Goal: Task Accomplishment & Management: Complete application form

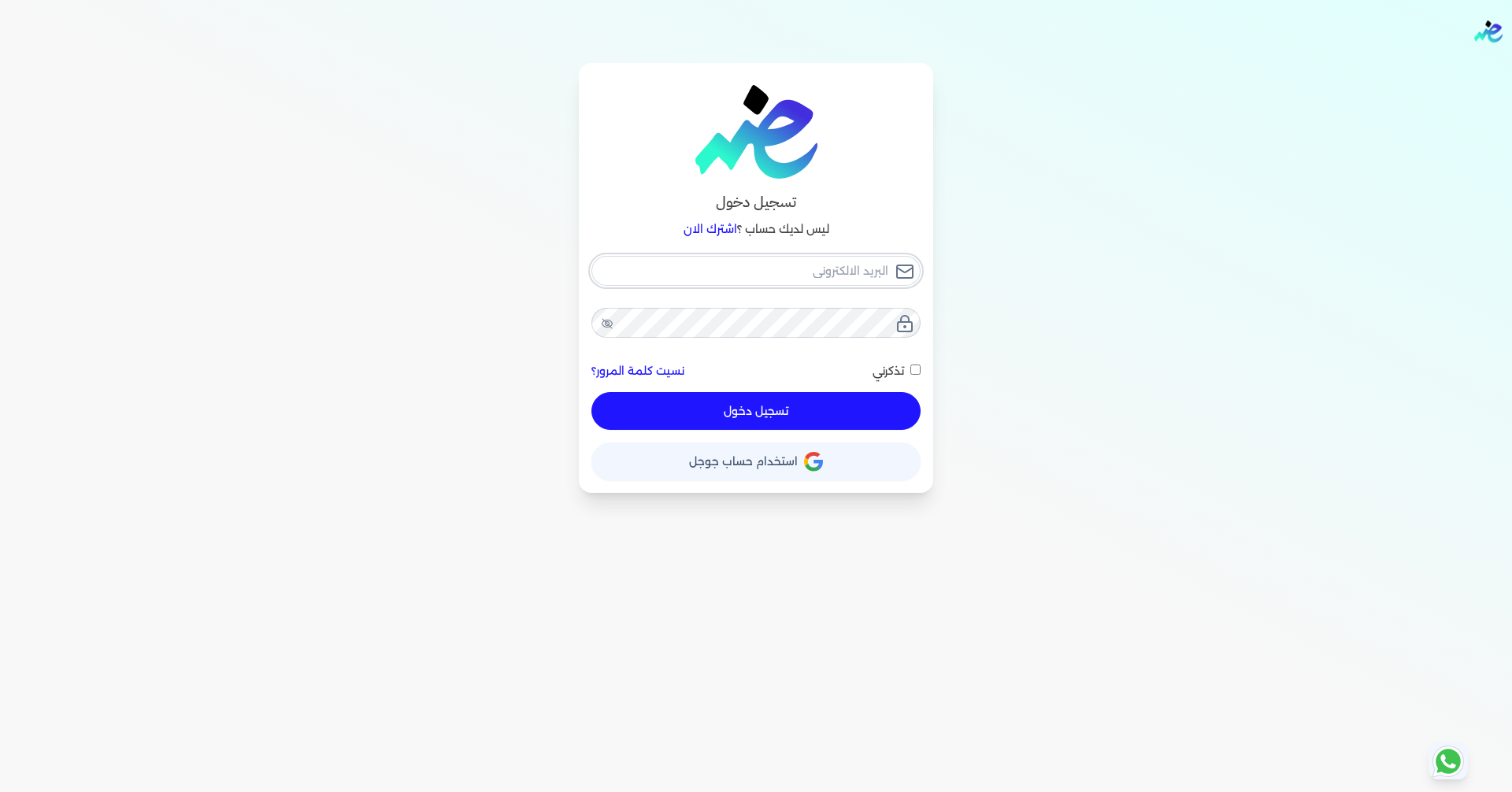
type input "[EMAIL_ADDRESS][DOMAIN_NAME]"
click at [814, 410] on button "تسجيل دخول" at bounding box center [756, 410] width 329 height 37
checkbox input "false"
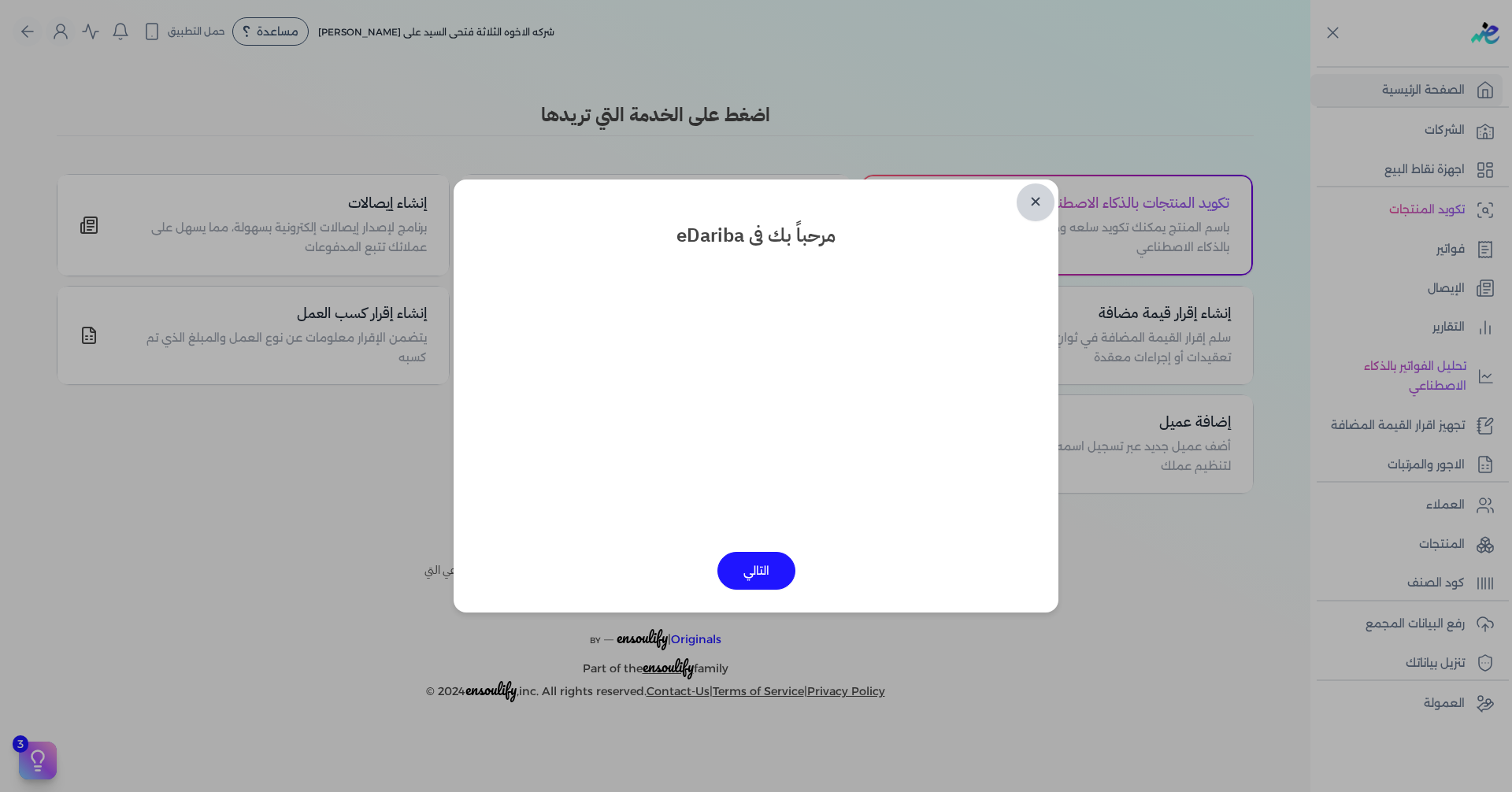
click at [1032, 204] on link "✕" at bounding box center [1035, 202] width 37 height 37
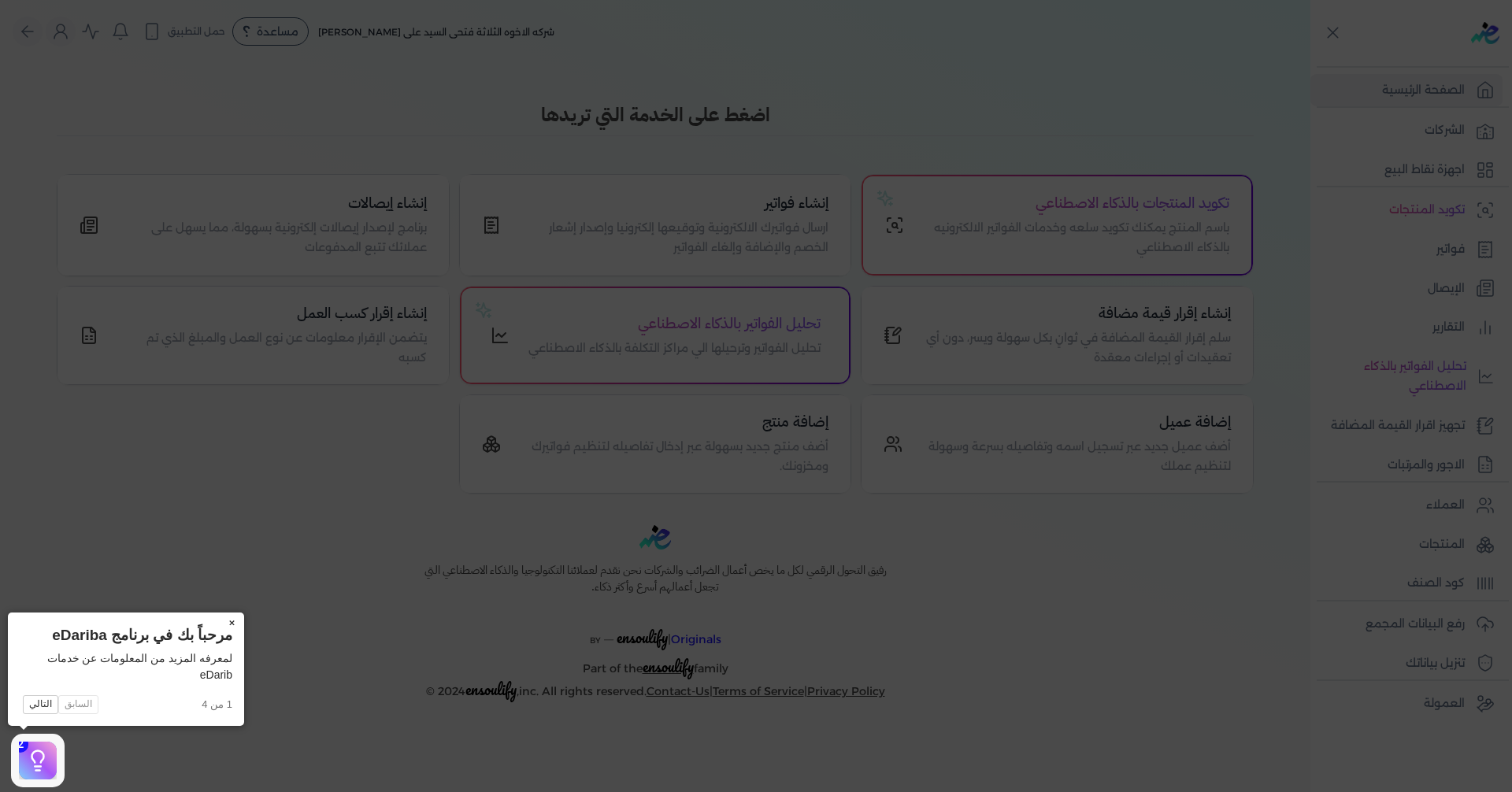
click at [230, 624] on button "×" at bounding box center [231, 623] width 25 height 22
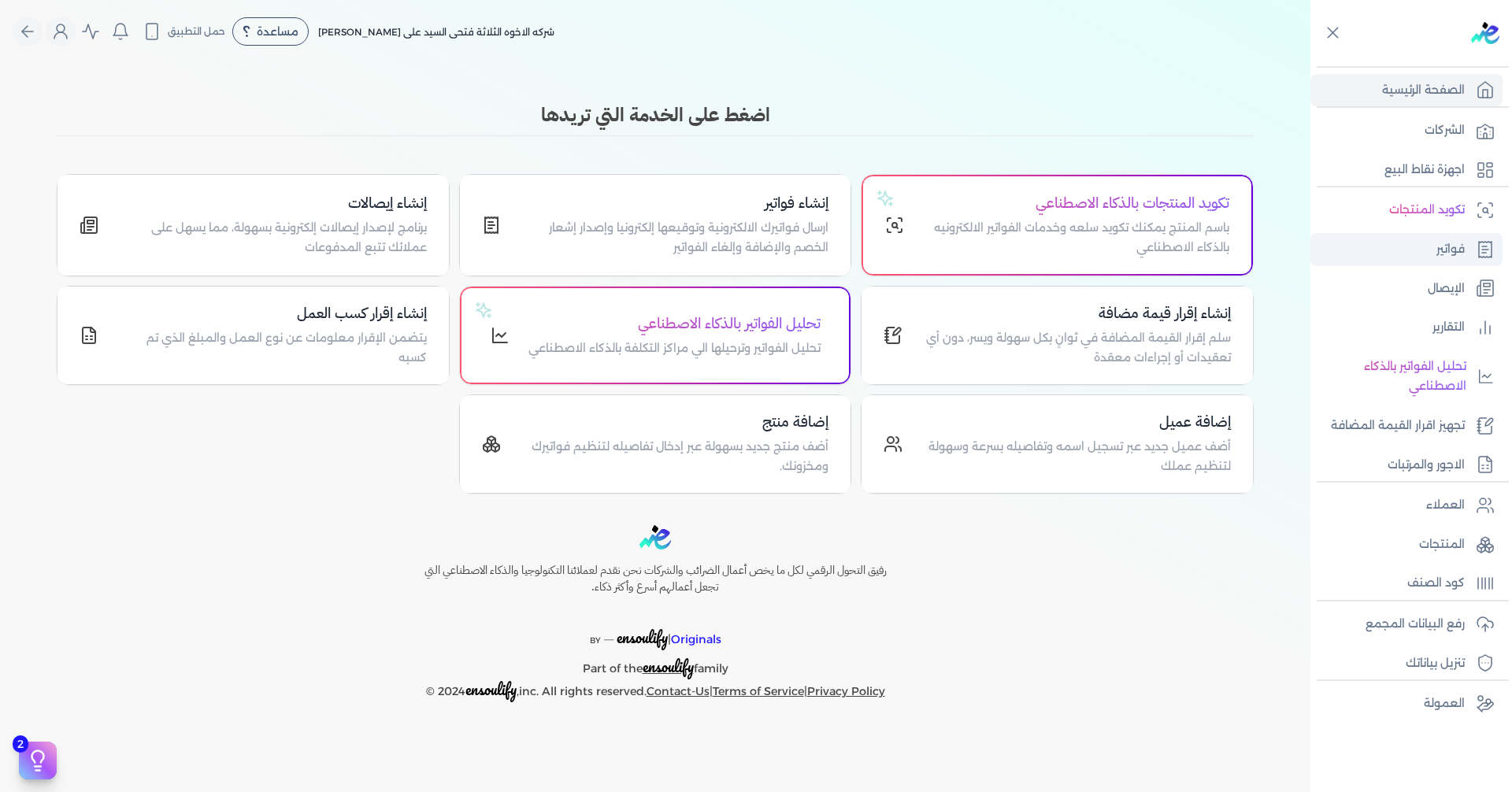
click at [1464, 244] on link "فواتير" at bounding box center [1407, 249] width 192 height 33
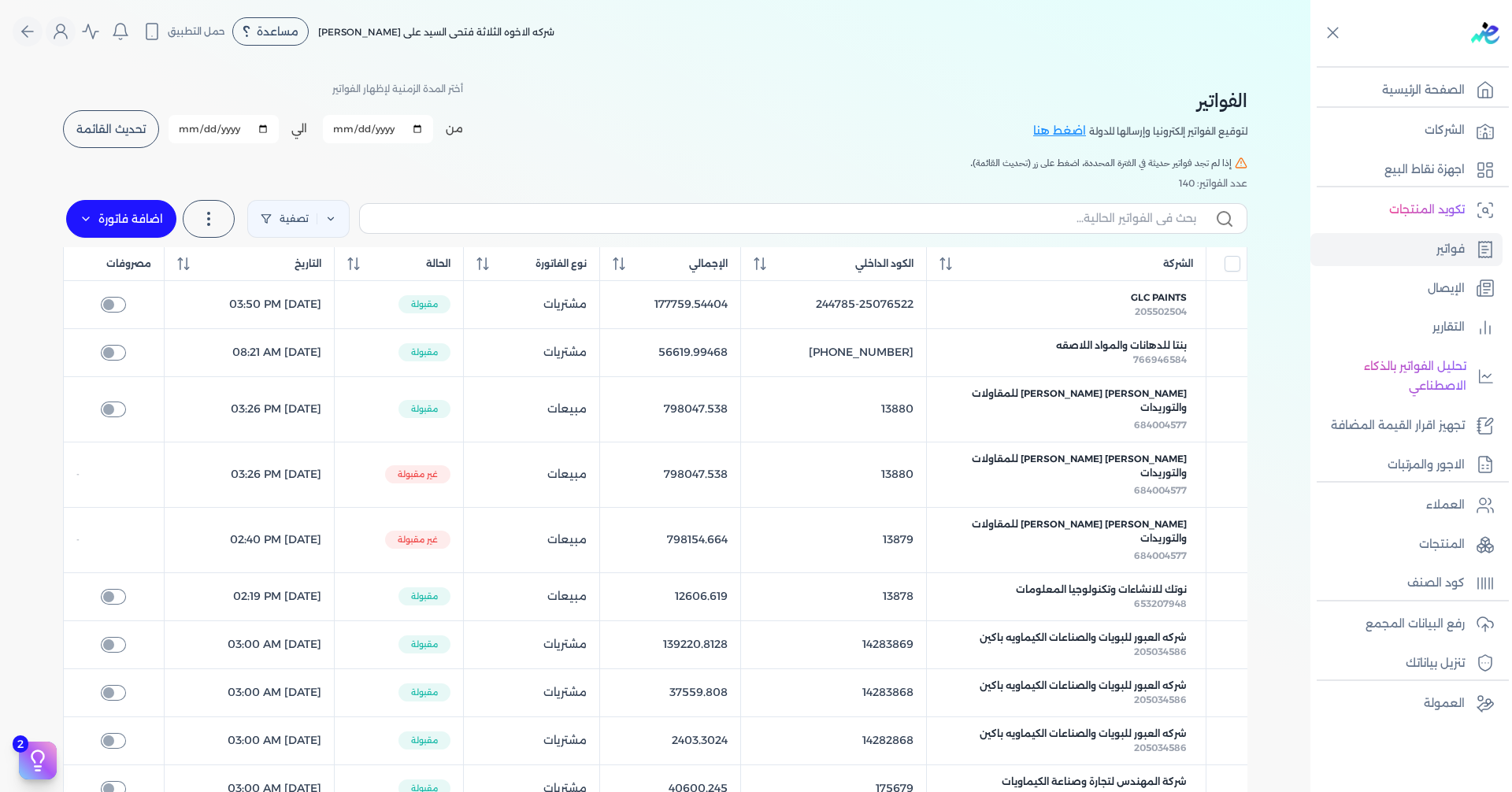
click at [83, 132] on span "تحديث القائمة" at bounding box center [111, 129] width 69 height 11
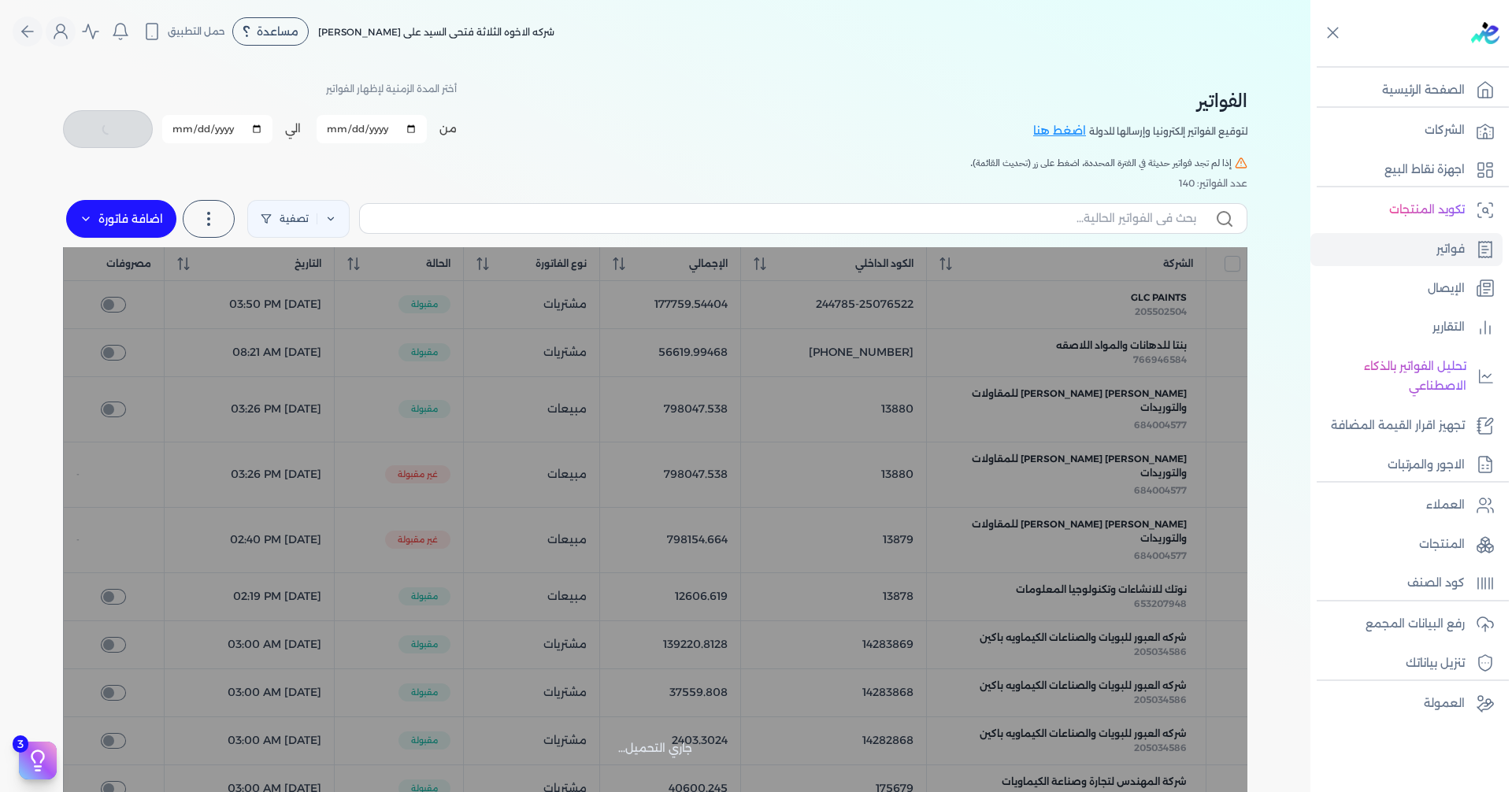
checkbox input "false"
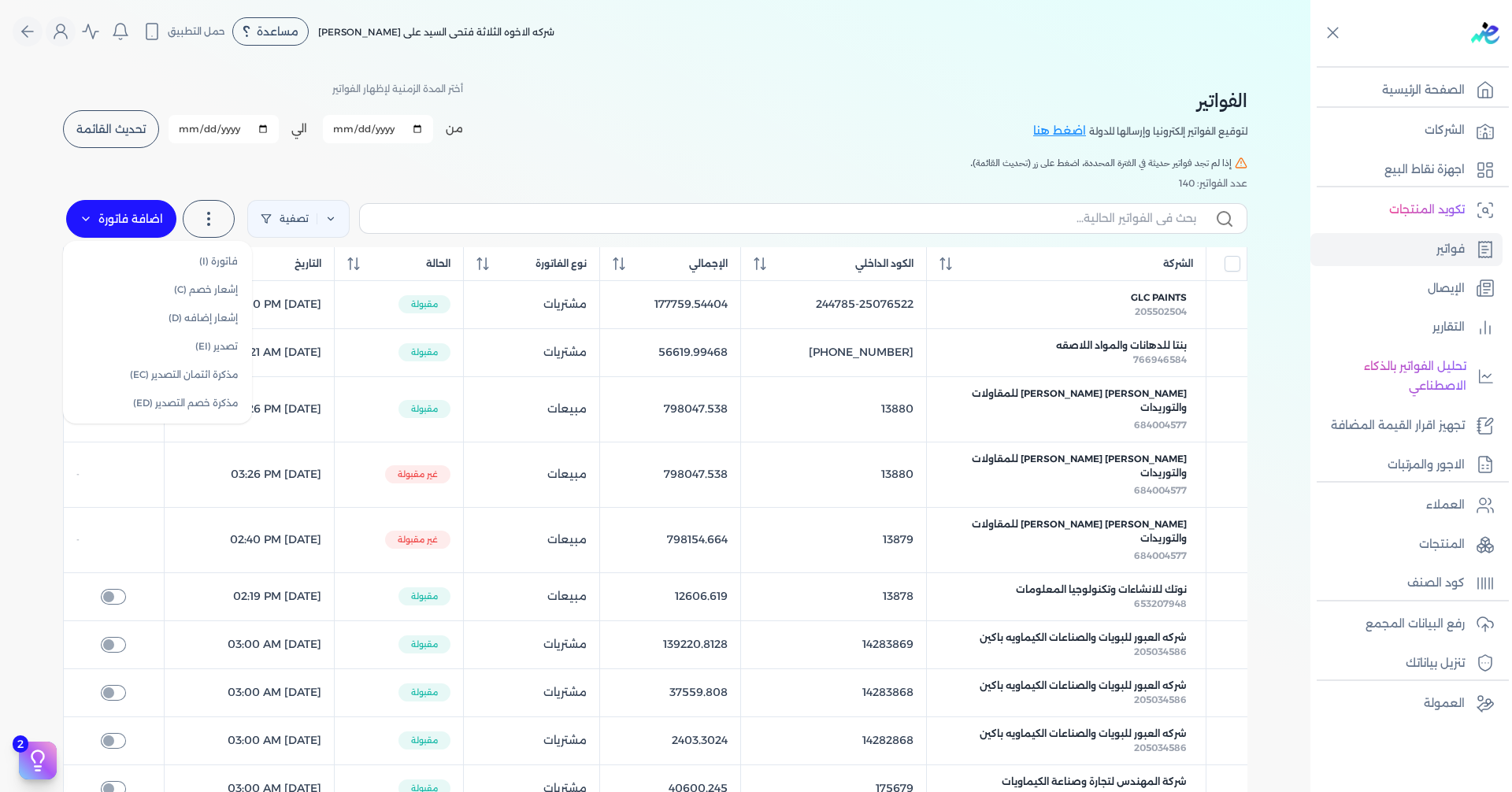
click at [119, 217] on label "اضافة فاتورة" at bounding box center [121, 218] width 110 height 37
click at [1012, 326] on table "الشركة الكود الداخلي الإجمالي نوع الفاتورة الحالة التاريخ مصروفات GLC Paints 20…" at bounding box center [654, 726] width 1184 height 958
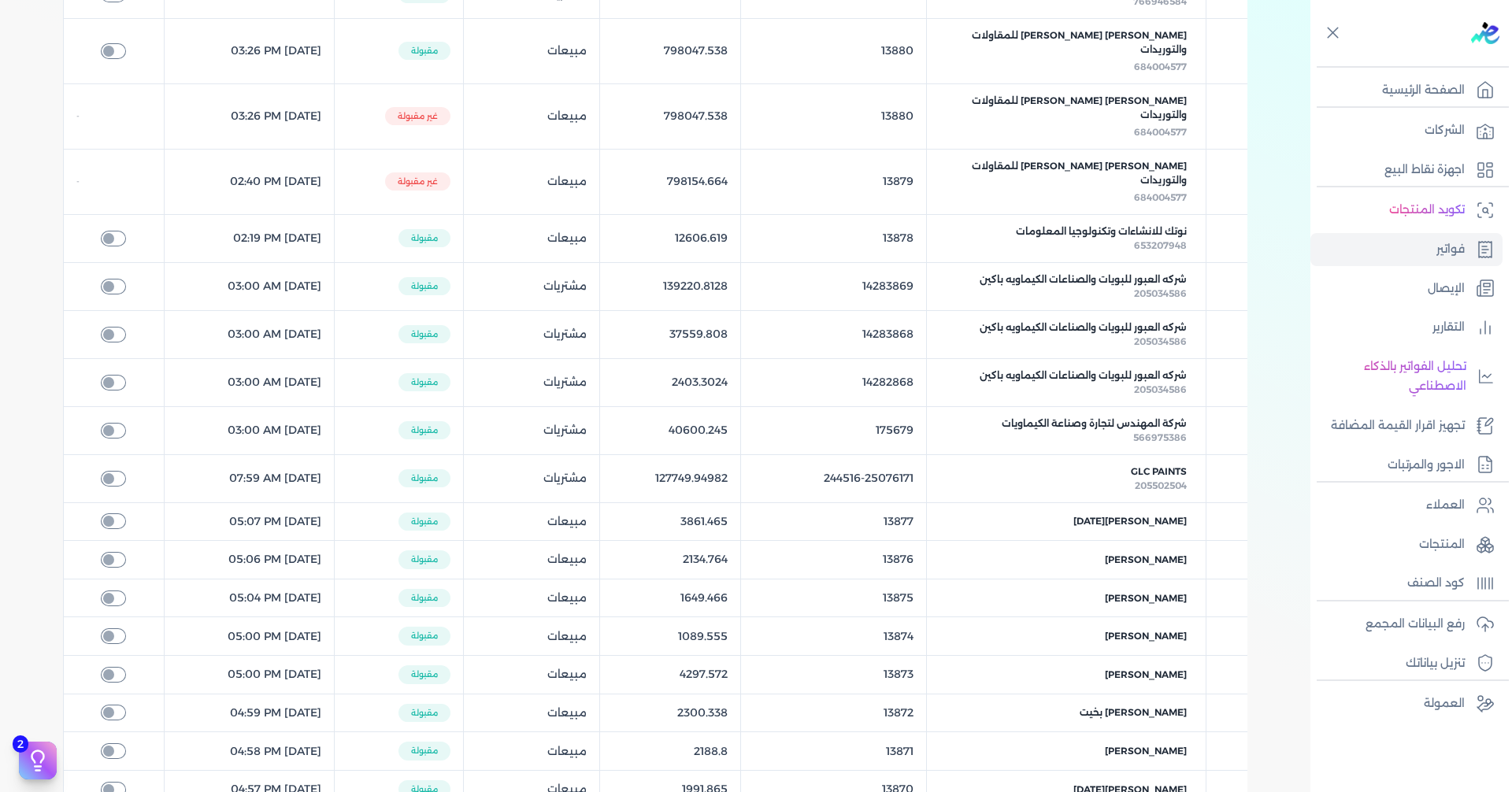
scroll to position [472, 0]
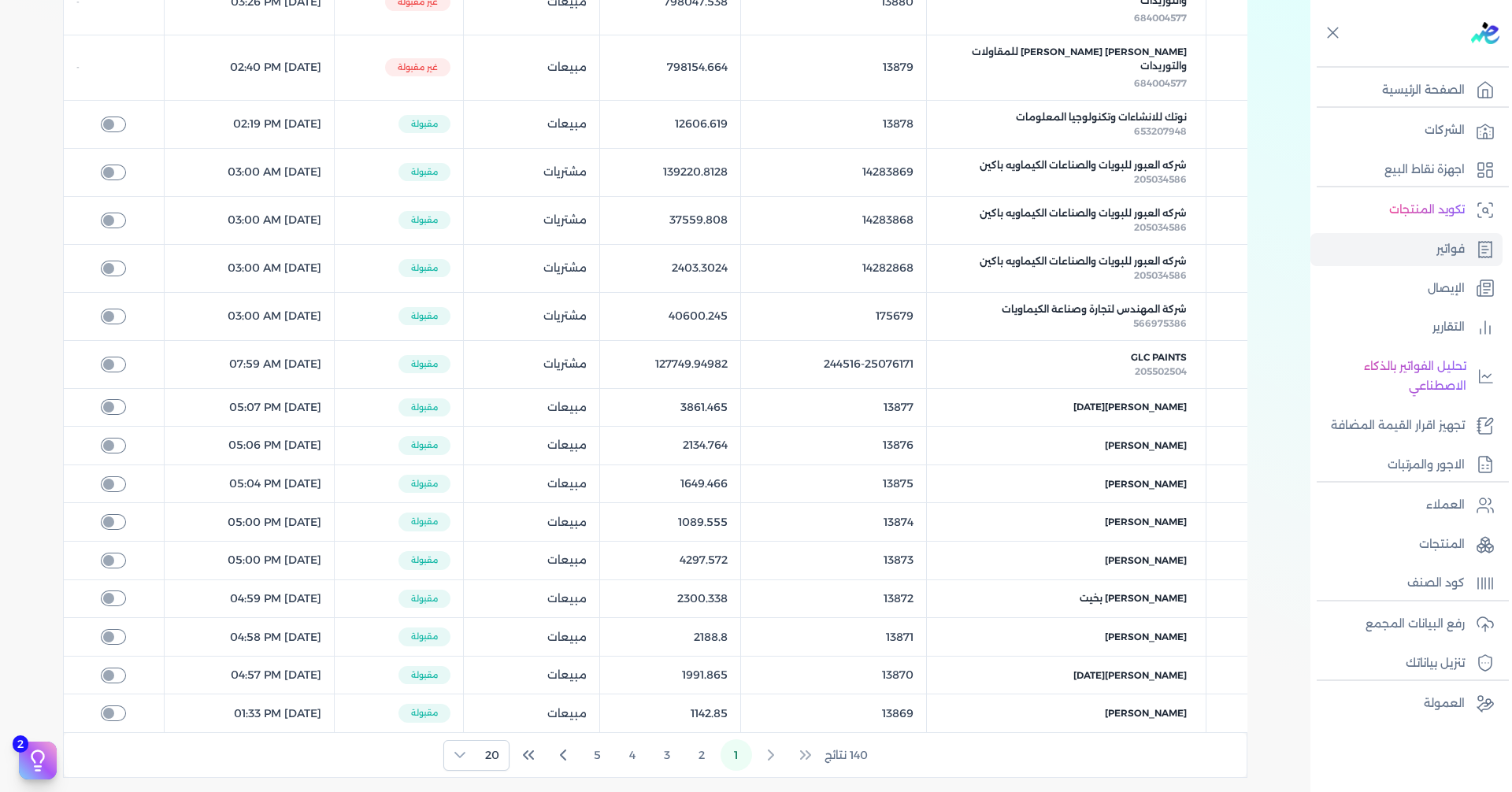
drag, startPoint x: 1140, startPoint y: 447, endPoint x: 1098, endPoint y: 437, distance: 43.2
click at [1098, 437] on table "الشركة الكود الداخلي الإجمالي نوع الفاتورة الحالة التاريخ مصروفات GLC Paints 20…" at bounding box center [654, 254] width 1184 height 958
click at [1237, 449] on table "الشركة الكود الداخلي الإجمالي نوع الفاتورة الحالة التاريخ مصروفات GLC Paints 20…" at bounding box center [654, 254] width 1184 height 958
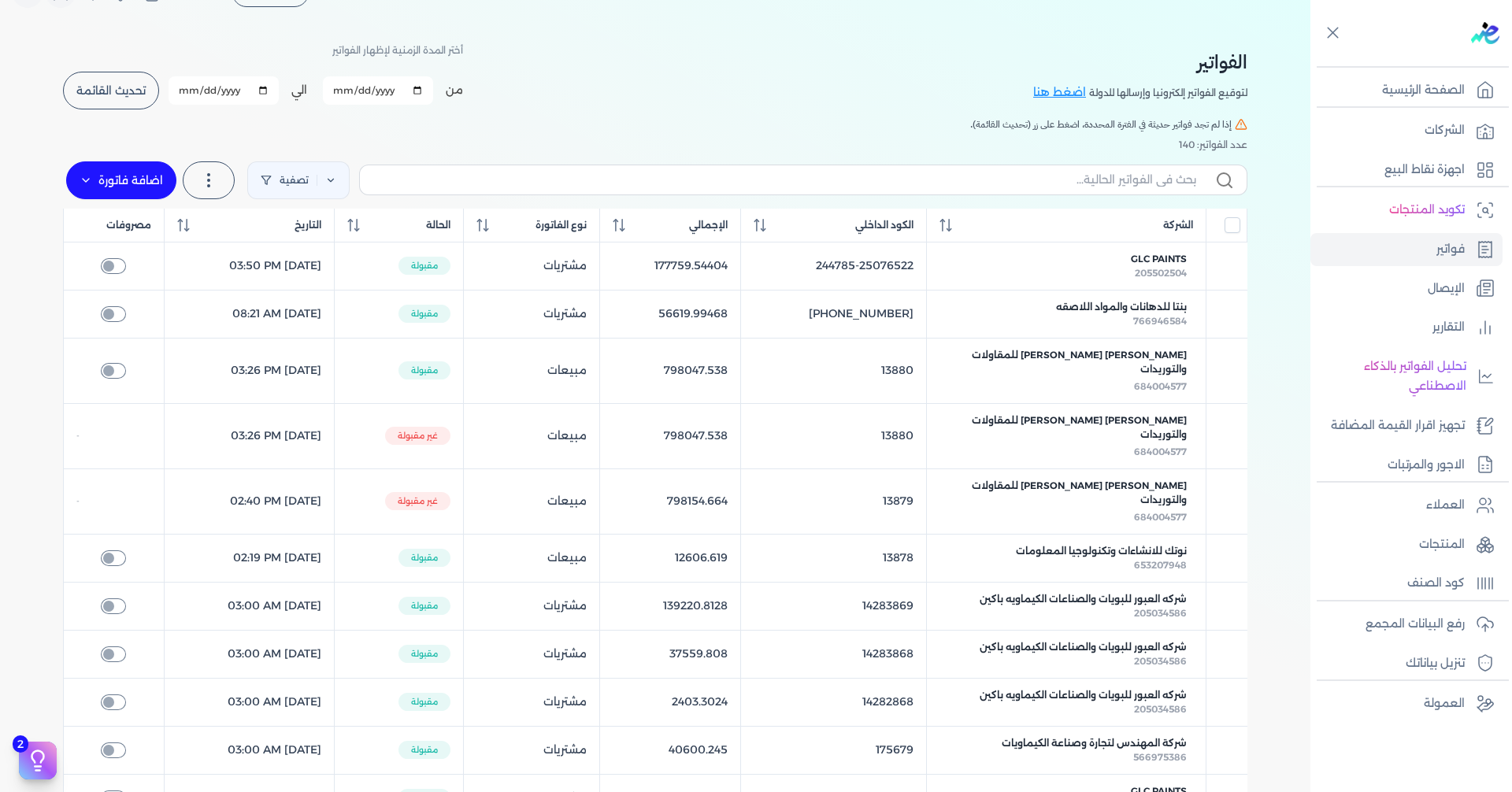
scroll to position [0, 0]
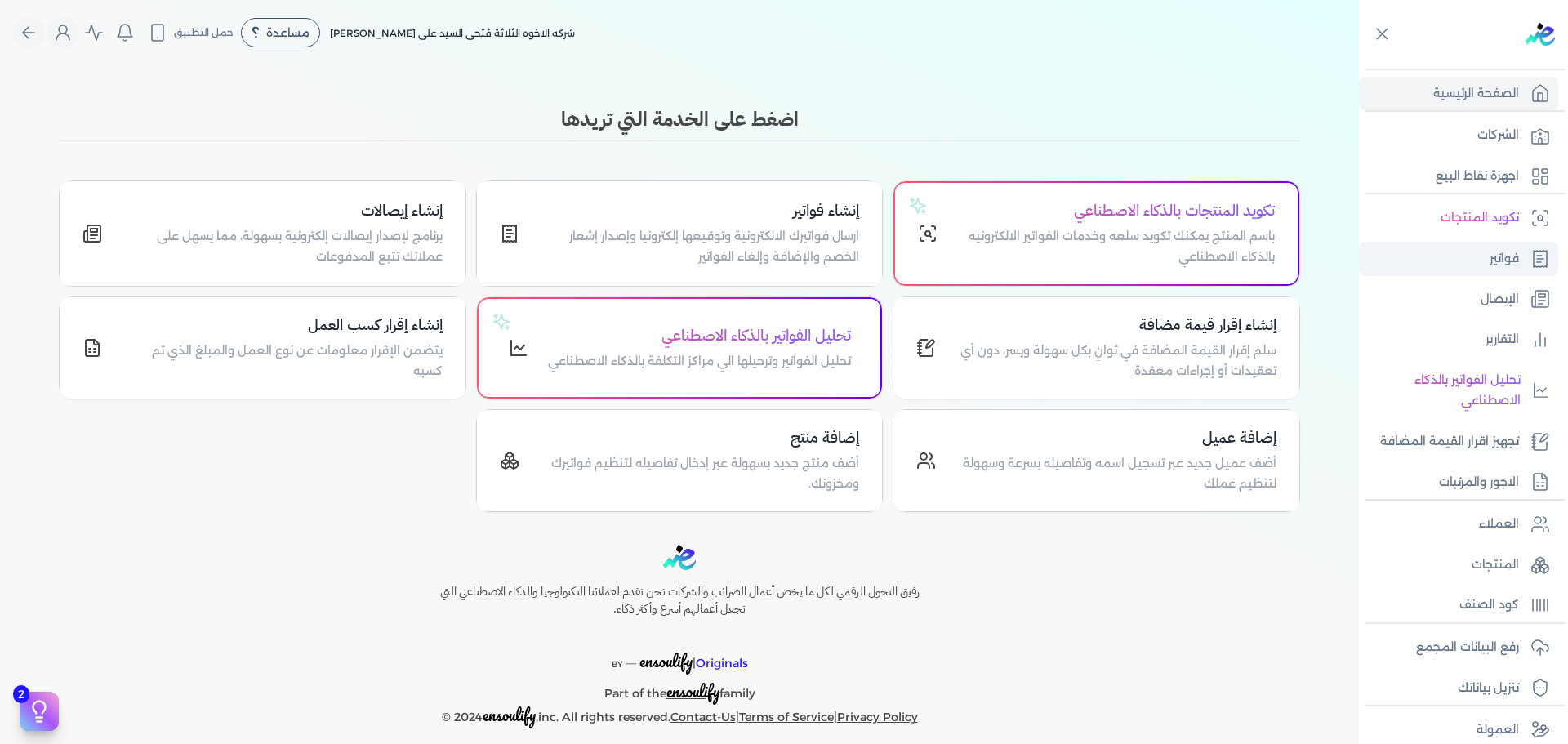
click at [1463, 251] on link "فواتير" at bounding box center [1459, 258] width 199 height 34
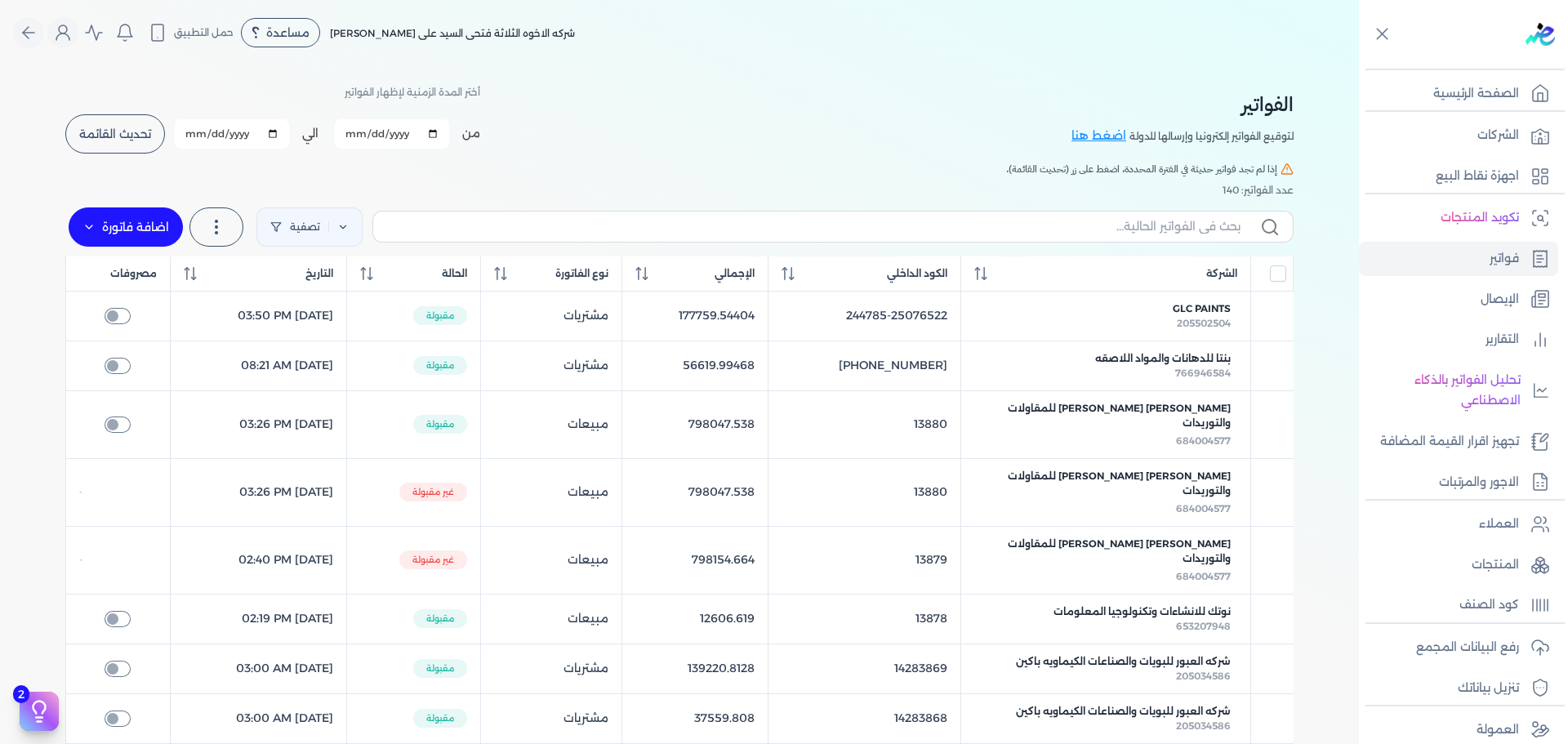
click at [217, 204] on div "استخرج العملاء استخرج المنتجات" at bounding box center [220, 226] width 54 height 45
click at [221, 217] on label at bounding box center [217, 226] width 54 height 39
click at [221, 217] on icon at bounding box center [216, 226] width 19 height 19
click at [143, 149] on button "تحديث القائمة" at bounding box center [114, 134] width 100 height 39
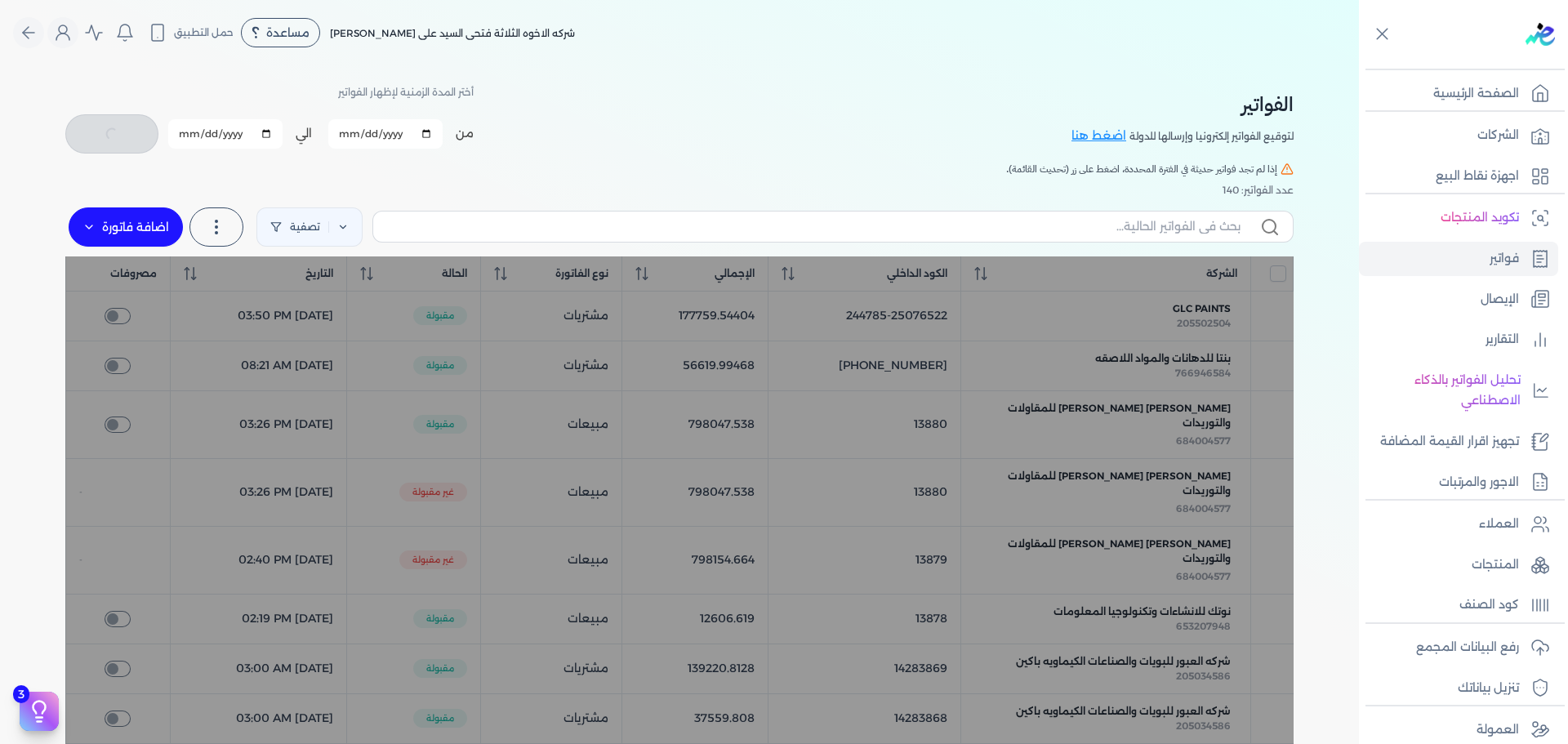
checkbox input "false"
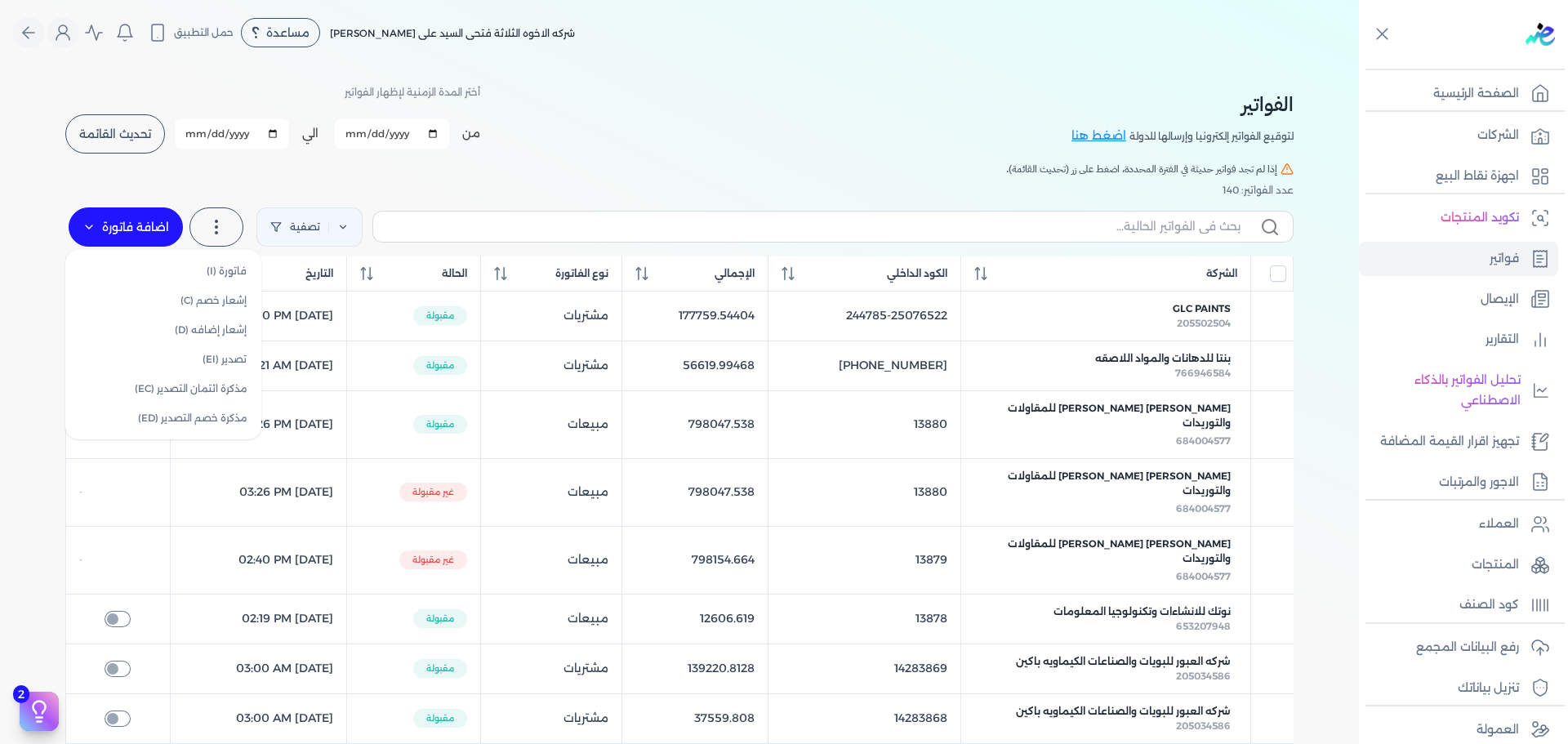
click at [95, 227] on icon at bounding box center [88, 226] width 13 height 13
click at [138, 260] on link "فاتورة (I)" at bounding box center [163, 271] width 183 height 29
select select "EGP"
select select "B"
select select "EGS"
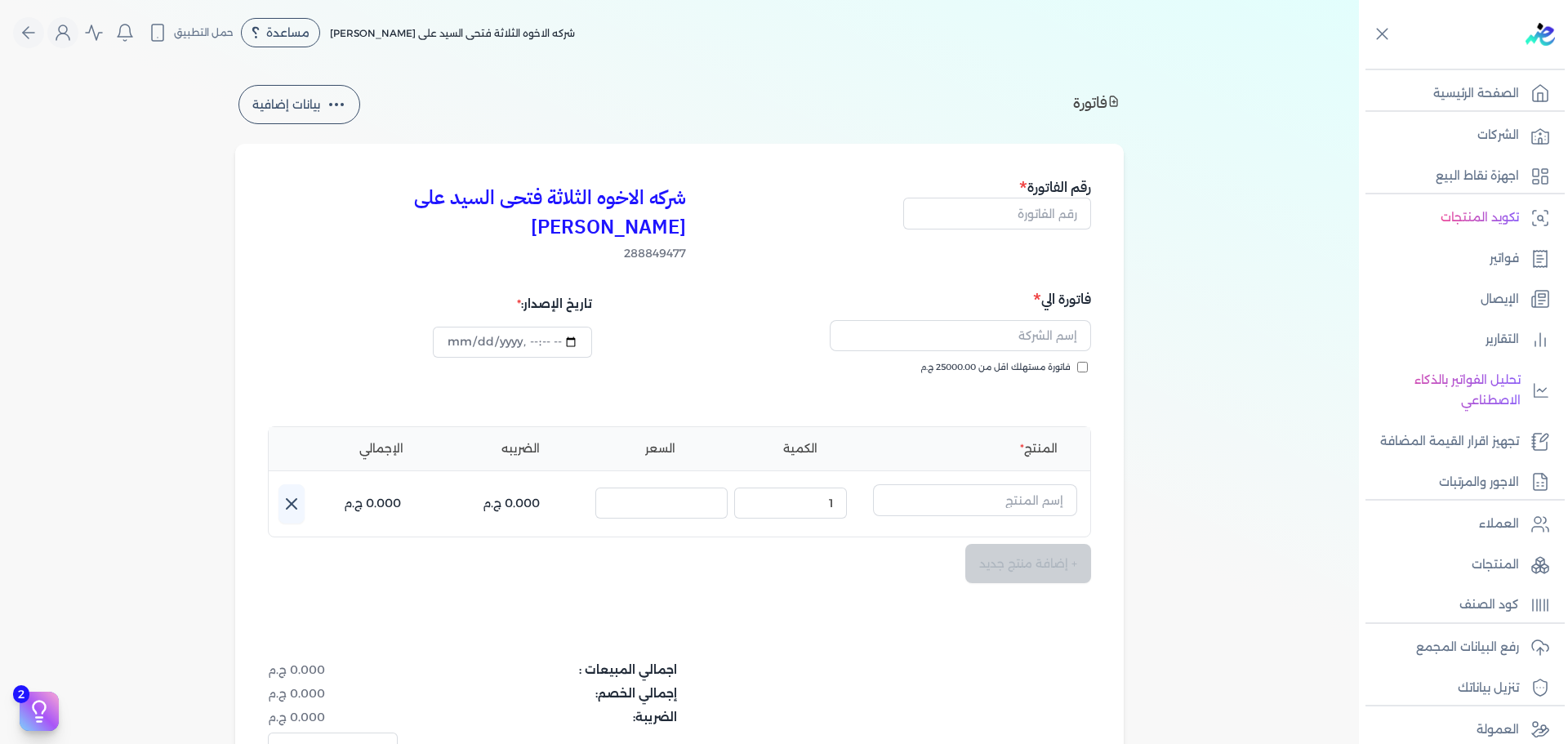
type input "2025-10-13T09:17:32"
click at [329, 97] on button "بيانات إضافية" at bounding box center [299, 104] width 122 height 39
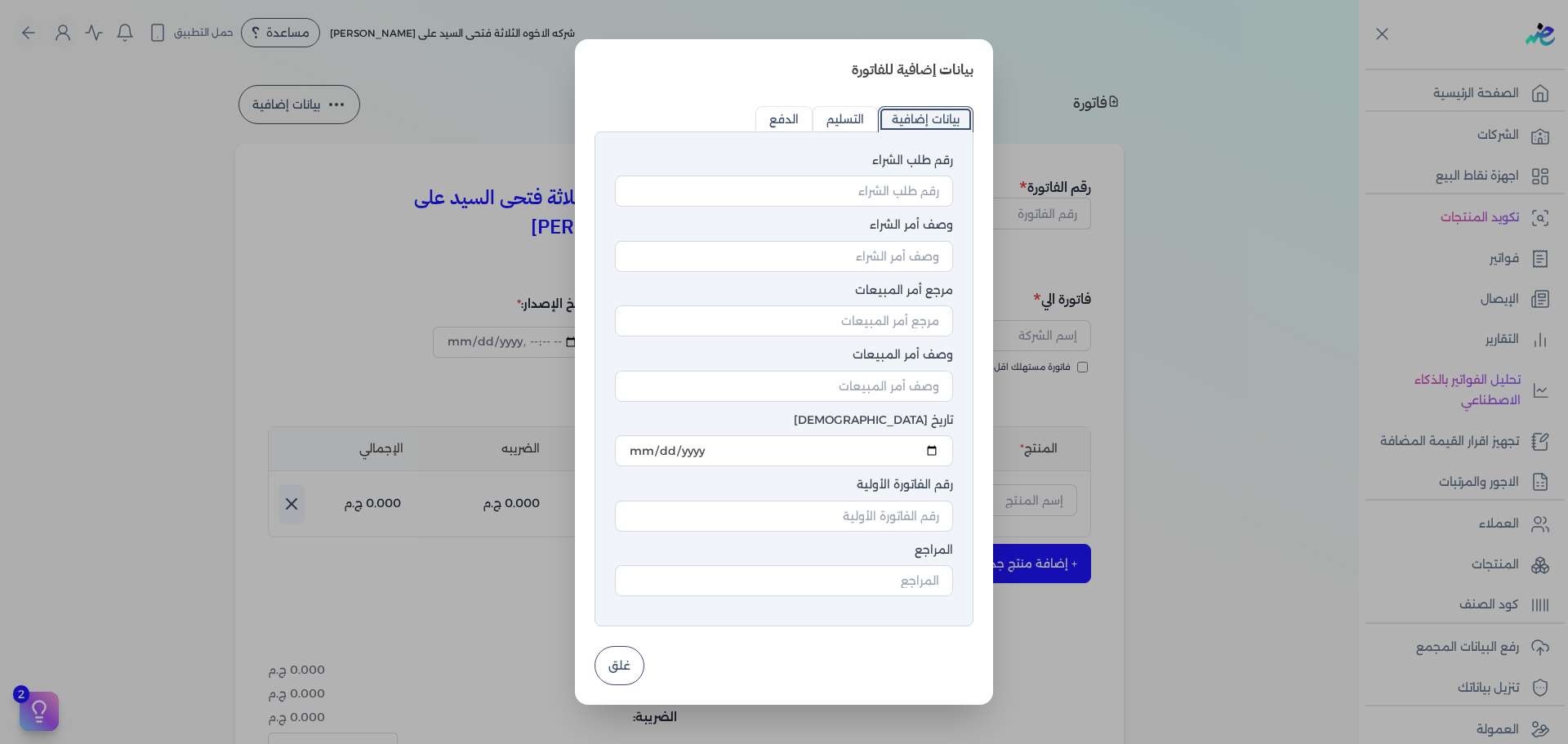
click at [329, 97] on dialog "بيانات إضافية للفاتورة رقم طلب الشراء وصف أمر الشراء مرجع أمر المبيعات وصف أمر …" at bounding box center [784, 372] width 1568 height 744
click at [493, 92] on dialog "بيانات إضافية للفاتورة رقم طلب الشراء وصف أمر الشراء مرجع أمر المبيعات وصف أمر …" at bounding box center [784, 372] width 1568 height 744
click at [614, 671] on button "غلق" at bounding box center [618, 665] width 49 height 39
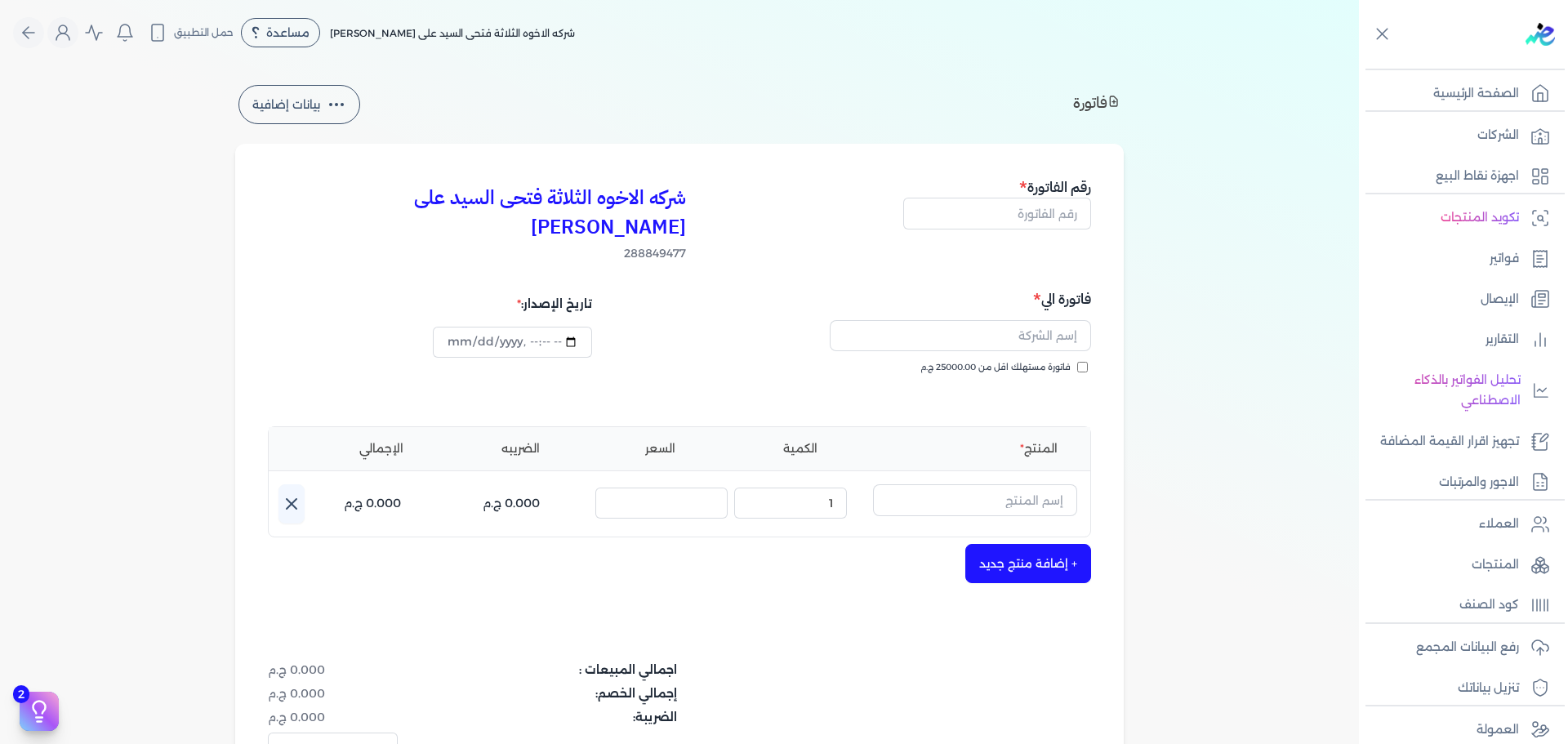
click at [1120, 100] on icon at bounding box center [1113, 101] width 13 height 13
click at [1115, 102] on icon at bounding box center [1113, 101] width 13 height 13
click at [1100, 102] on h4 "فاتورة" at bounding box center [1097, 103] width 47 height 23
click at [1120, 102] on icon at bounding box center [1113, 101] width 13 height 13
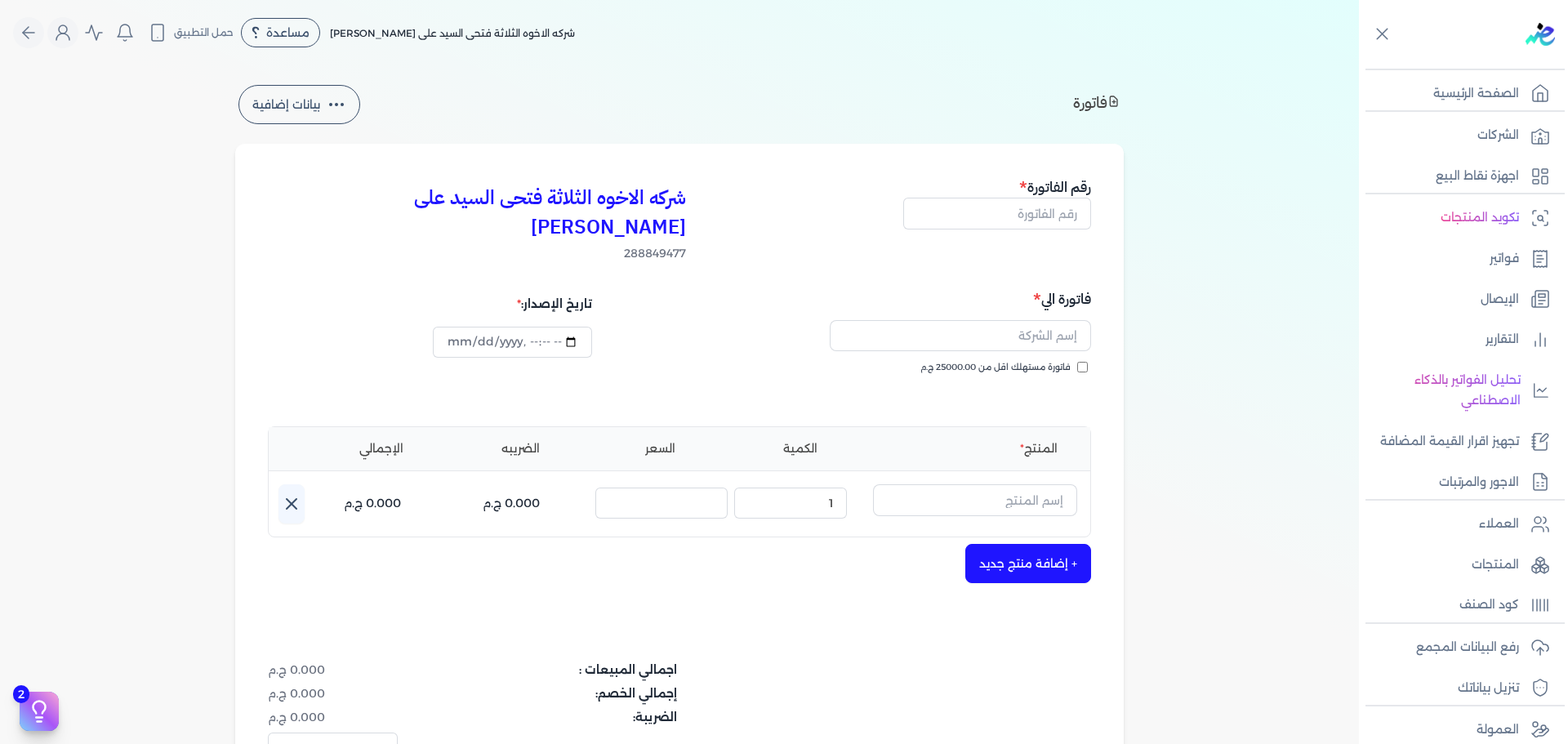
drag, startPoint x: 1130, startPoint y: 102, endPoint x: 1101, endPoint y: 116, distance: 32.2
click at [1130, 103] on div "فاتورة بيانات إضافية شركه الاخوه الثلاثة فتحى السيد على عمران وشركاه 288849477 …" at bounding box center [679, 496] width 941 height 830
click at [983, 115] on div "فاتورة بيانات إضافية" at bounding box center [679, 107] width 889 height 52
